Goal: Transaction & Acquisition: Purchase product/service

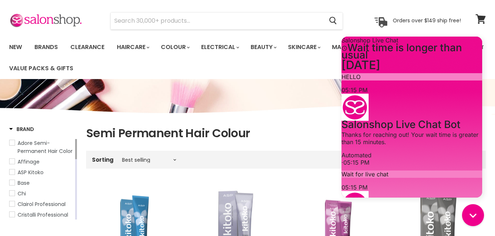
scroll to position [17, 0]
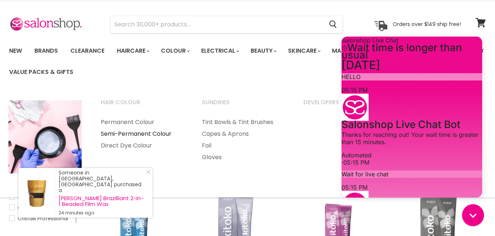
click at [149, 134] on link "Semi-Permanent Colour" at bounding box center [142, 134] width 100 height 12
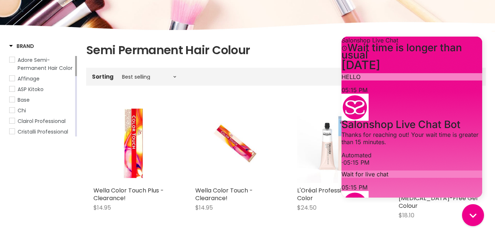
scroll to position [107, 0]
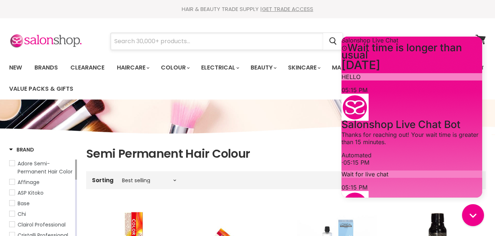
click at [161, 43] on input "Search" at bounding box center [217, 41] width 212 height 17
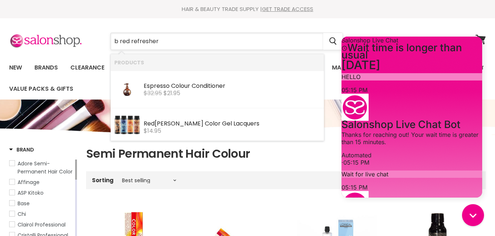
type input "b red refreshers"
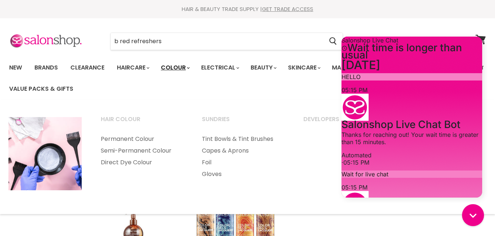
click at [174, 70] on link "Colour" at bounding box center [174, 67] width 39 height 15
click at [132, 162] on link "Direct Dye Colour" at bounding box center [142, 163] width 100 height 12
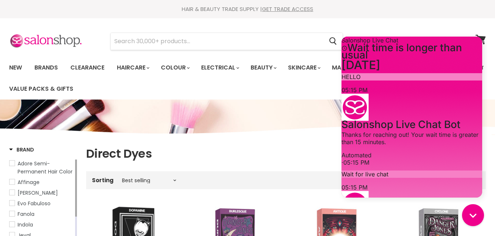
scroll to position [204, 0]
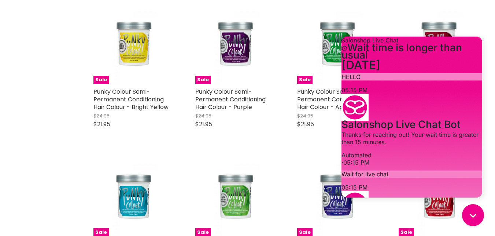
scroll to position [2313, 0]
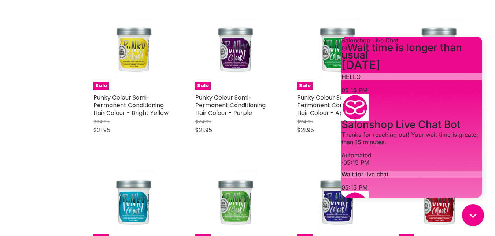
type textarea "i was hoping to buy B red refreshers do you have any i can put in my order or d…"
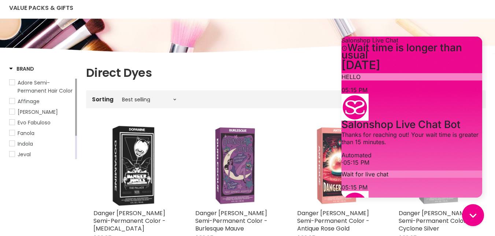
scroll to position [0, 0]
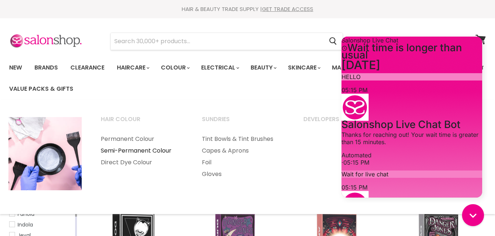
click at [153, 149] on link "Semi-Permanent Colour" at bounding box center [142, 151] width 100 height 12
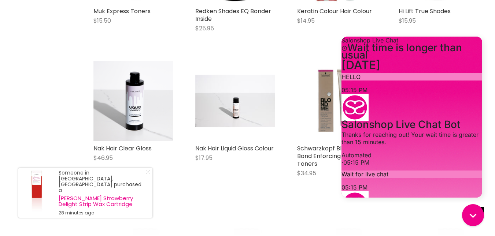
scroll to position [860, 0]
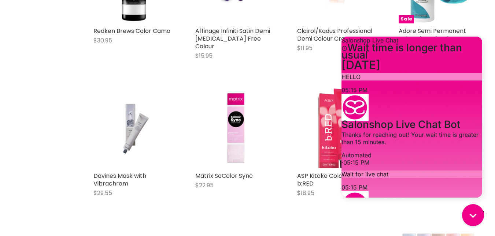
scroll to position [2822, 0]
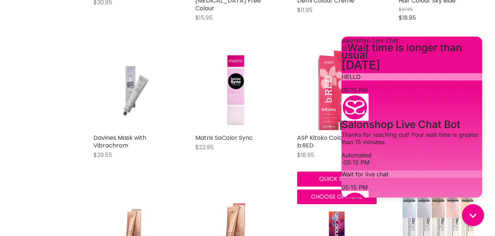
click at [328, 89] on img "Main content" at bounding box center [336, 91] width 53 height 80
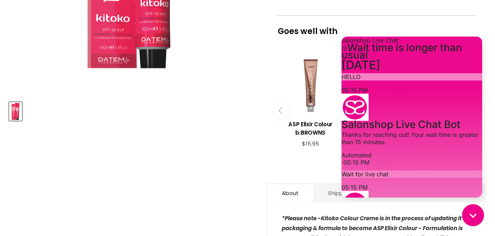
scroll to position [271, 0]
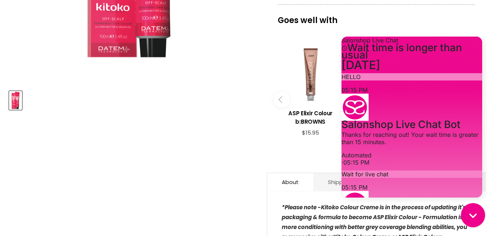
click at [474, 215] on icon "Gorgias live chat" at bounding box center [473, 215] width 8 height 8
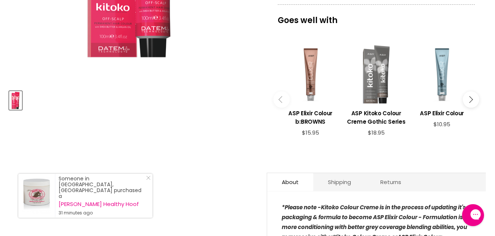
click at [469, 96] on icon "Main content" at bounding box center [469, 99] width 7 height 7
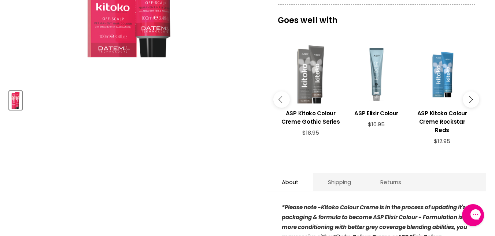
click at [469, 96] on icon "Main content" at bounding box center [469, 99] width 7 height 7
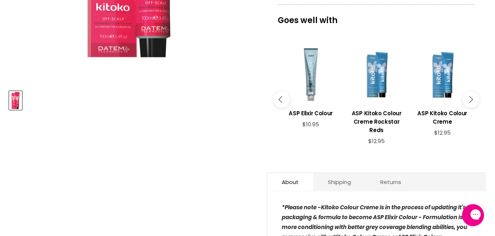
click at [469, 96] on icon "Main content" at bounding box center [469, 99] width 7 height 7
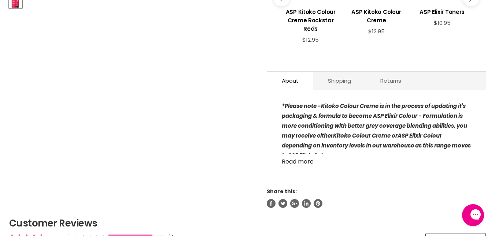
scroll to position [375, 0]
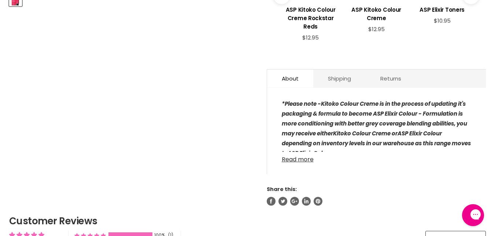
click at [304, 152] on link "Read more" at bounding box center [376, 157] width 189 height 11
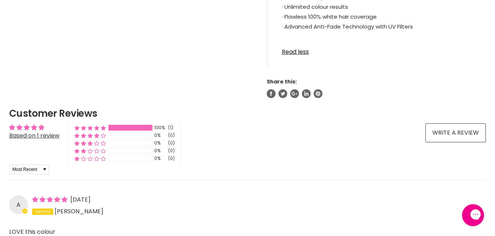
scroll to position [733, 0]
